Goal: Task Accomplishment & Management: Use online tool/utility

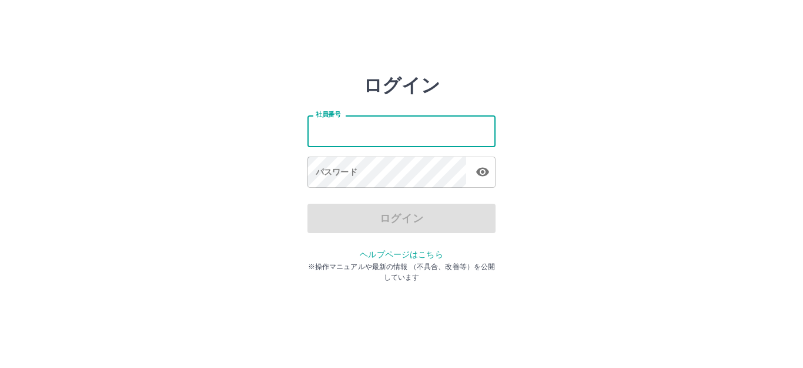
click at [390, 136] on input "社員番号" at bounding box center [402, 130] width 188 height 31
type input "*******"
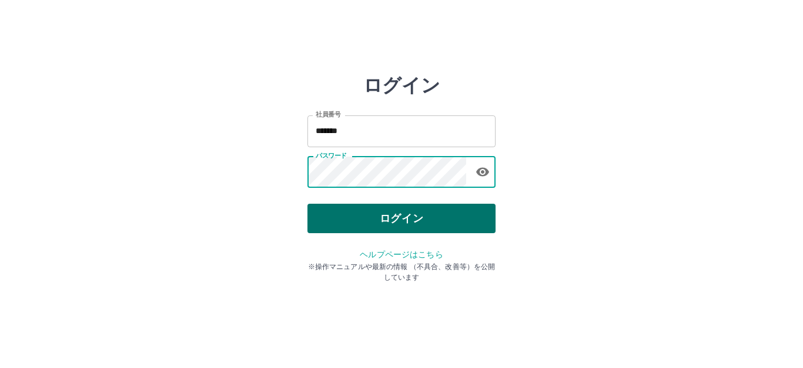
click at [401, 214] on button "ログイン" at bounding box center [402, 218] width 188 height 29
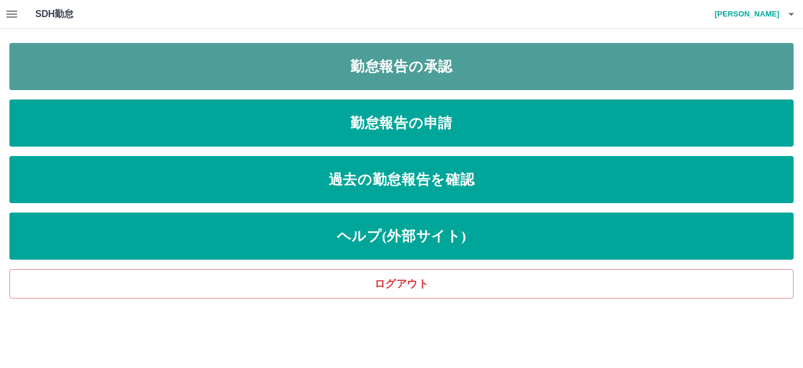
click at [451, 75] on link "勤怠報告の承認" at bounding box center [401, 66] width 785 height 47
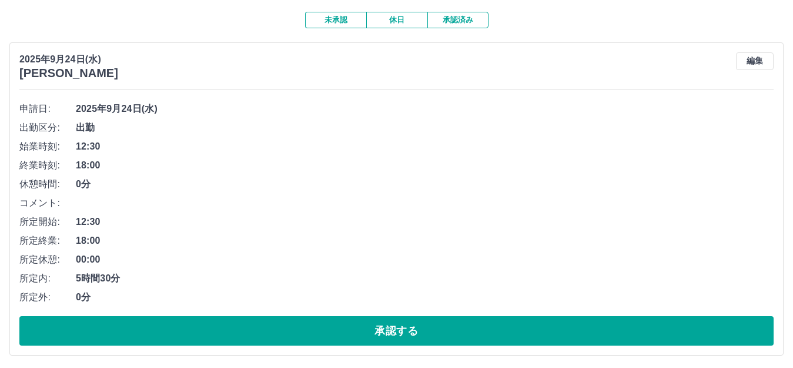
scroll to position [118, 0]
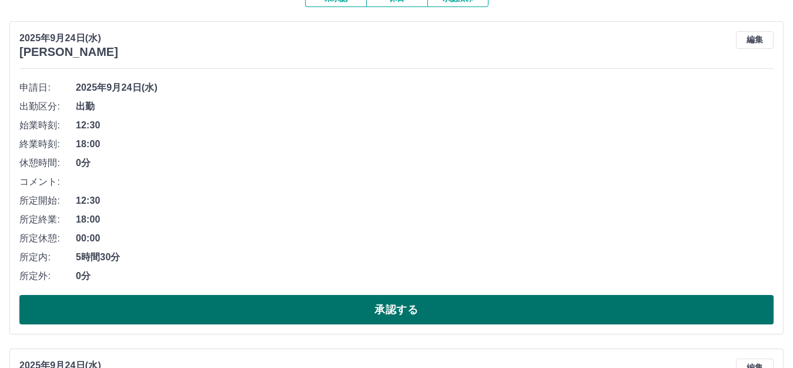
click at [352, 307] on button "承認する" at bounding box center [396, 309] width 755 height 29
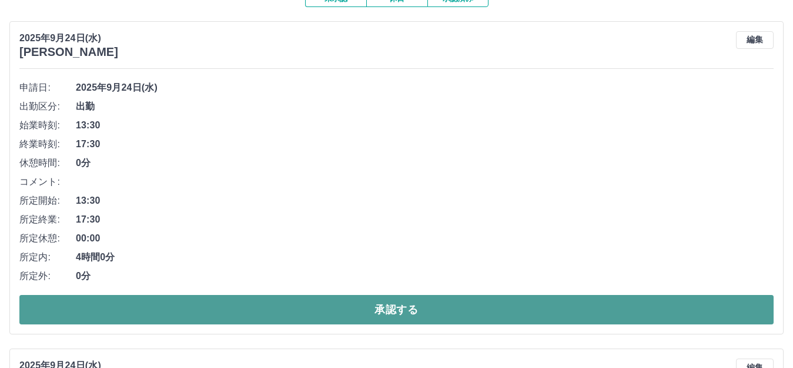
click at [364, 310] on button "承認する" at bounding box center [396, 309] width 755 height 29
click at [358, 319] on button "承認する" at bounding box center [396, 309] width 755 height 29
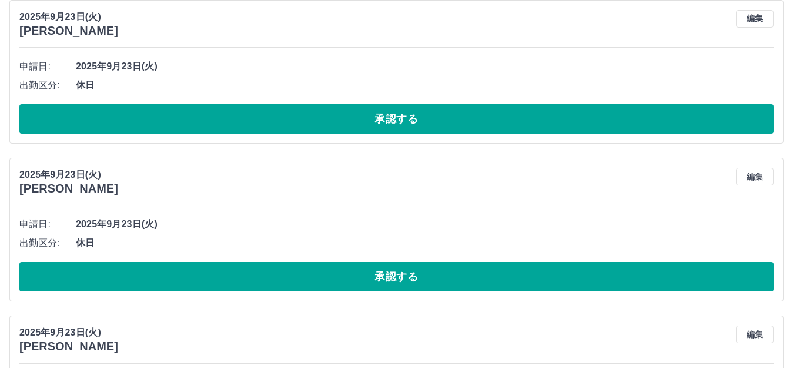
scroll to position [0, 0]
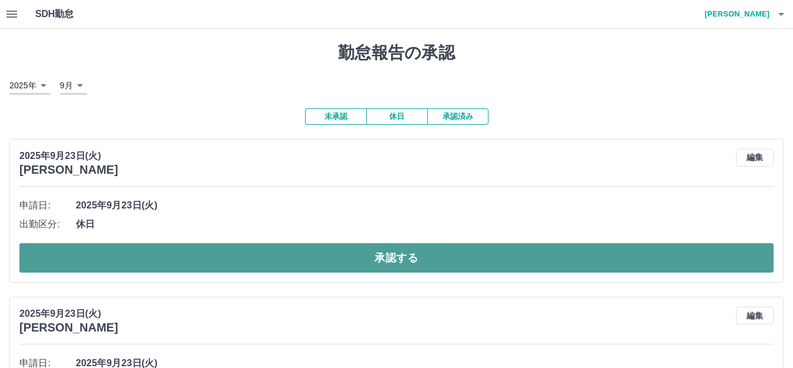
click at [312, 261] on button "承認する" at bounding box center [396, 257] width 755 height 29
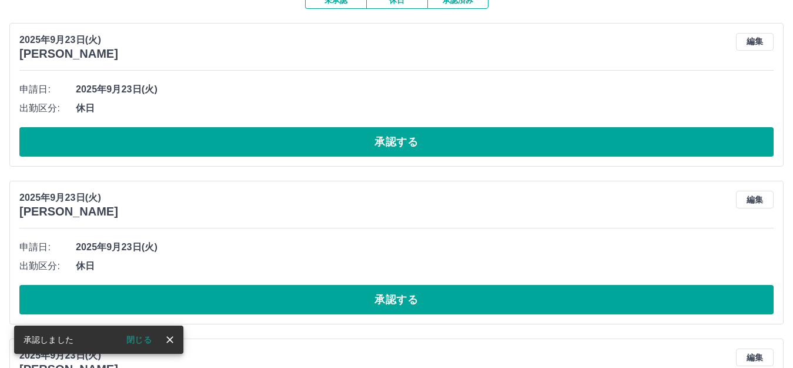
scroll to position [118, 0]
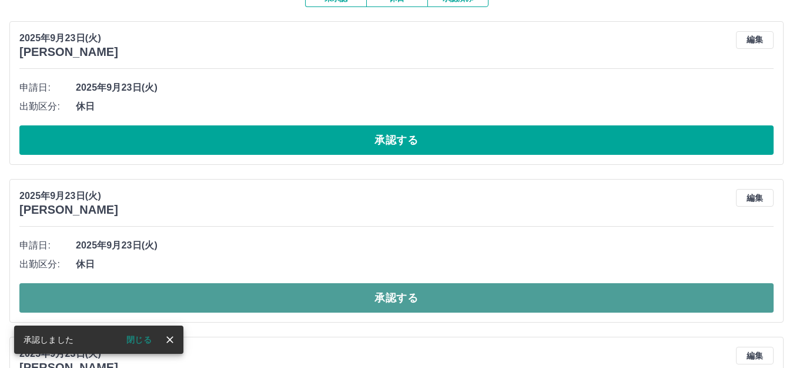
click at [317, 304] on button "承認する" at bounding box center [396, 297] width 755 height 29
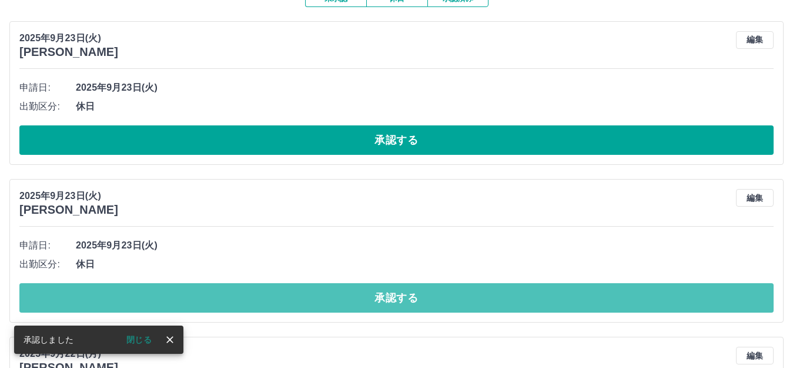
click at [316, 304] on button "承認する" at bounding box center [396, 297] width 755 height 29
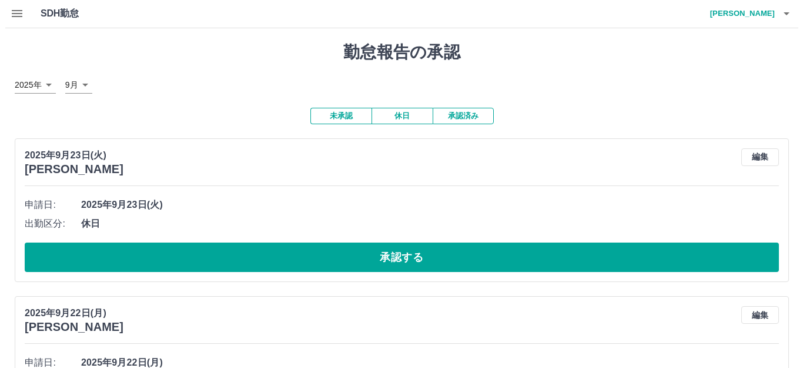
scroll to position [0, 0]
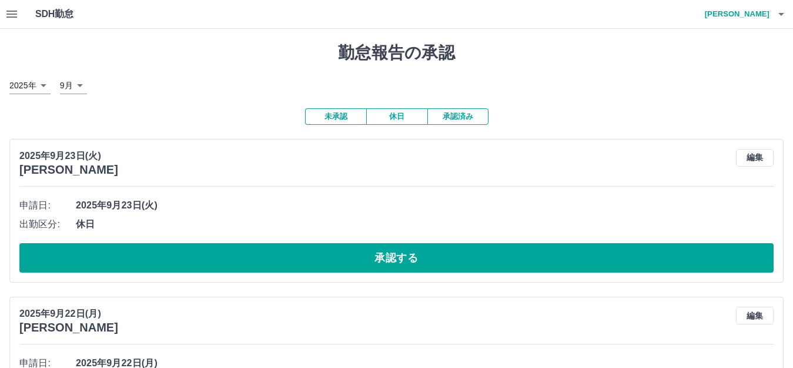
click at [763, 18] on h4 "酒井　美幸" at bounding box center [734, 14] width 71 height 28
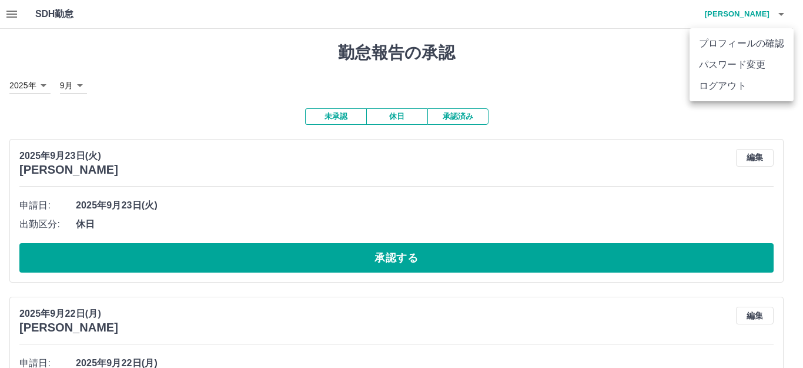
click at [747, 88] on li "ログアウト" at bounding box center [742, 85] width 104 height 21
